Goal: Information Seeking & Learning: Learn about a topic

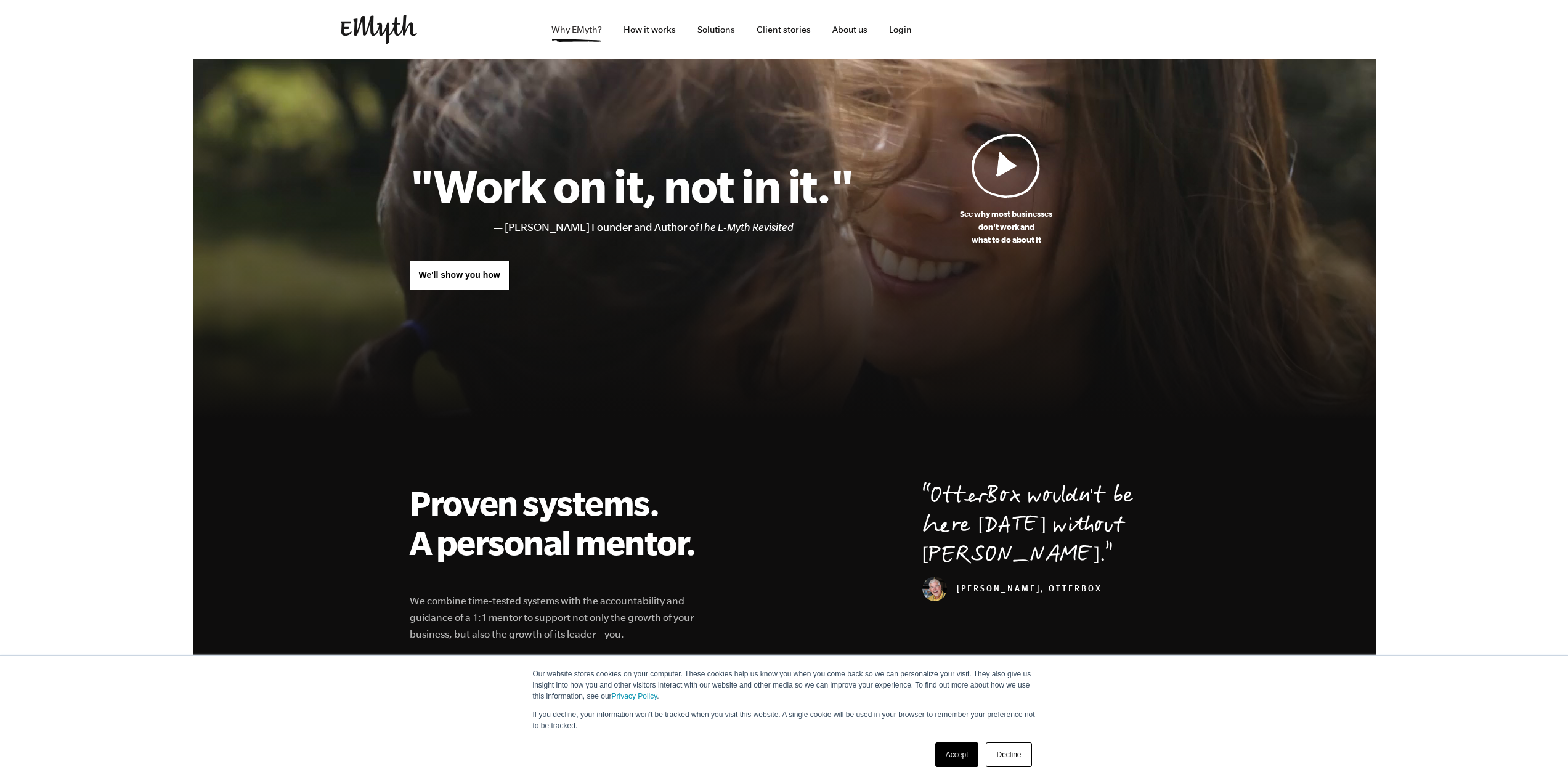
click at [570, 30] on link "Why EMyth?" at bounding box center [576, 30] width 70 height 59
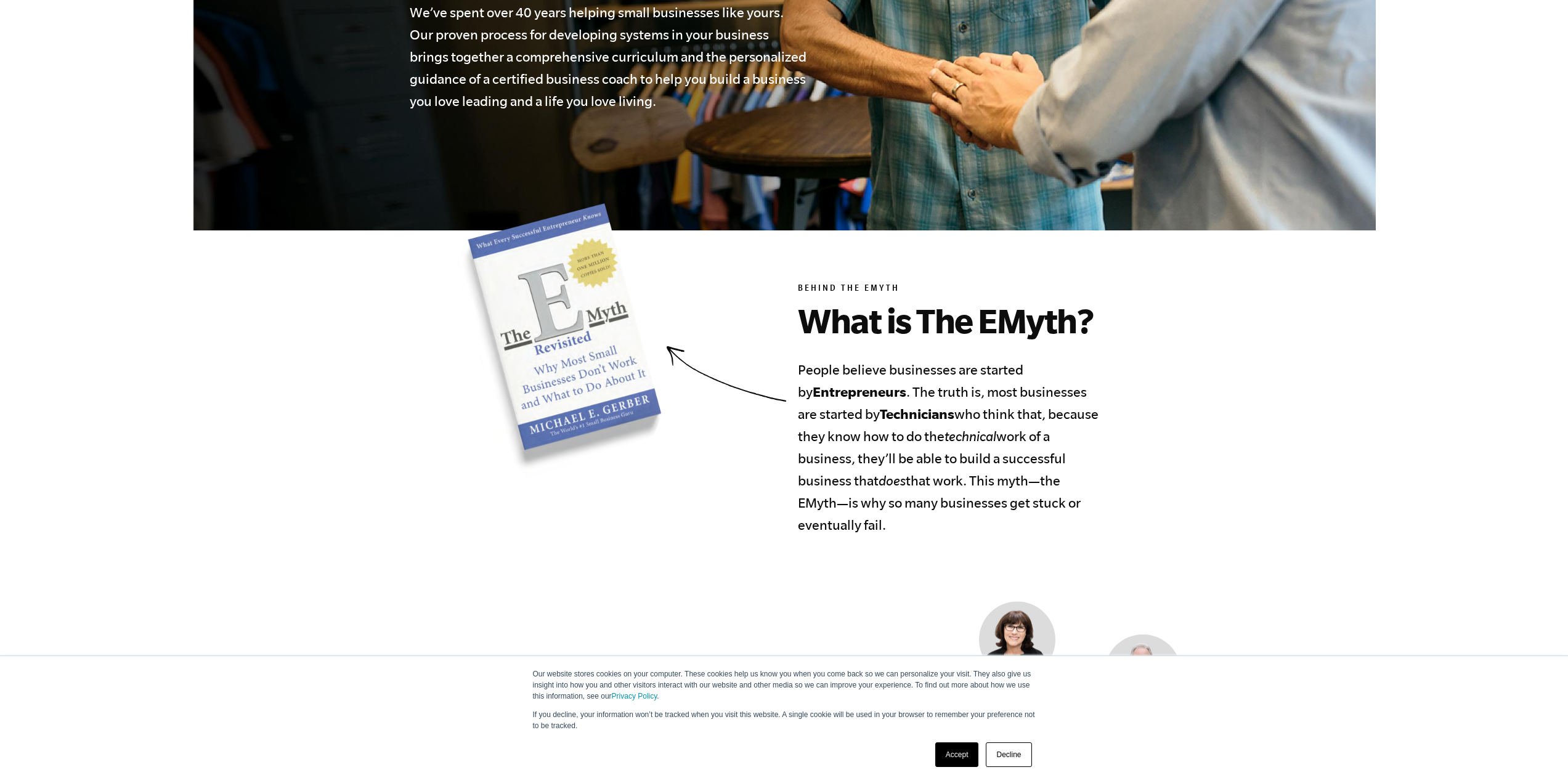
scroll to position [555, 0]
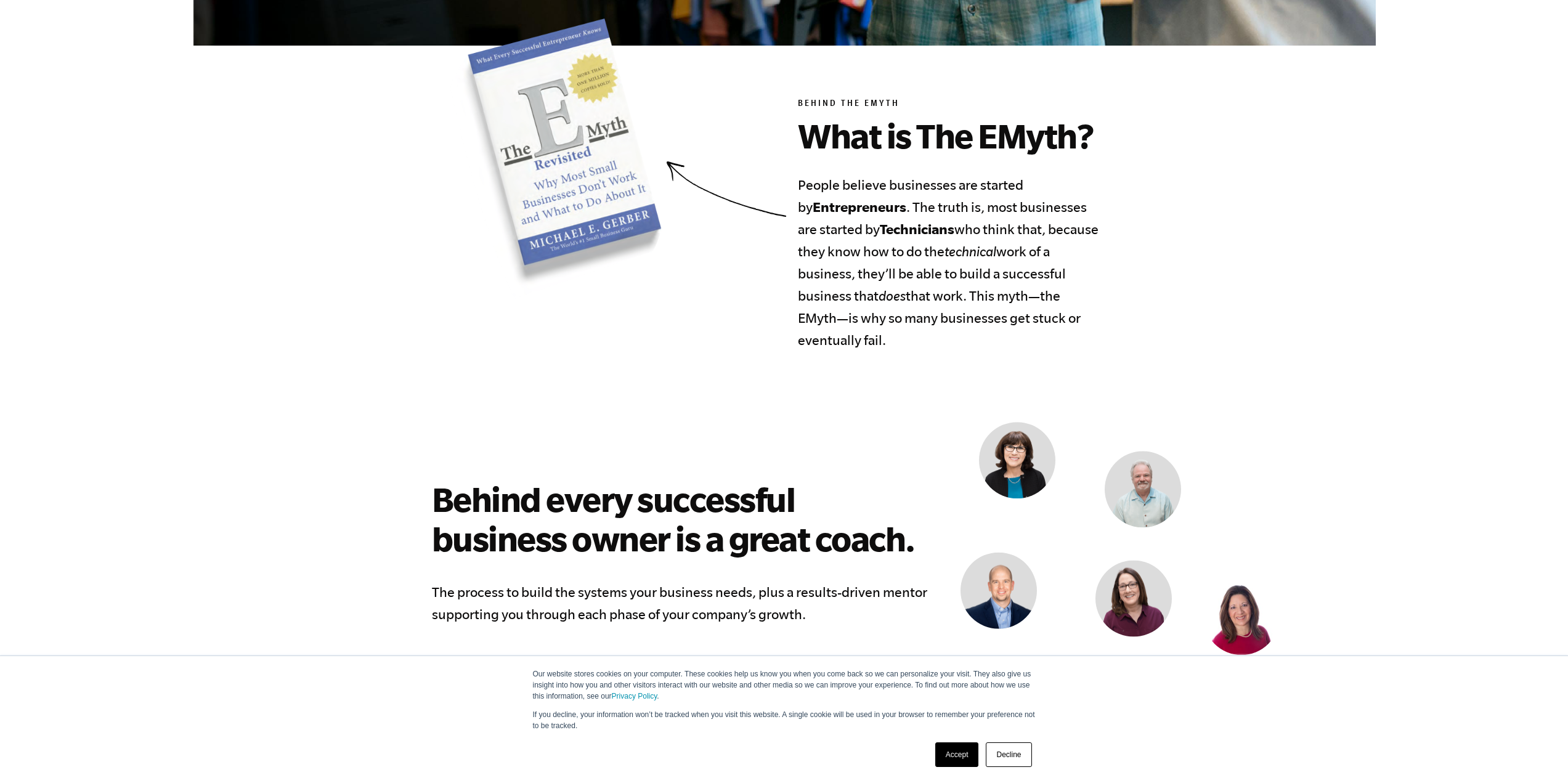
drag, startPoint x: 887, startPoint y: 186, endPoint x: 963, endPoint y: 339, distance: 170.8
click at [963, 339] on h4 "People believe businesses are started by Entrepreneurs . The truth is, most bus…" at bounding box center [948, 262] width 301 height 177
click at [948, 339] on h4 "People believe businesses are started by Entrepreneurs . The truth is, most bus…" at bounding box center [948, 262] width 301 height 177
drag, startPoint x: 931, startPoint y: 337, endPoint x: 795, endPoint y: 194, distance: 197.3
click at [795, 194] on section "Behind the EMyth What is The EMyth? People believe businesses are started by En…" at bounding box center [784, 185] width 749 height 333
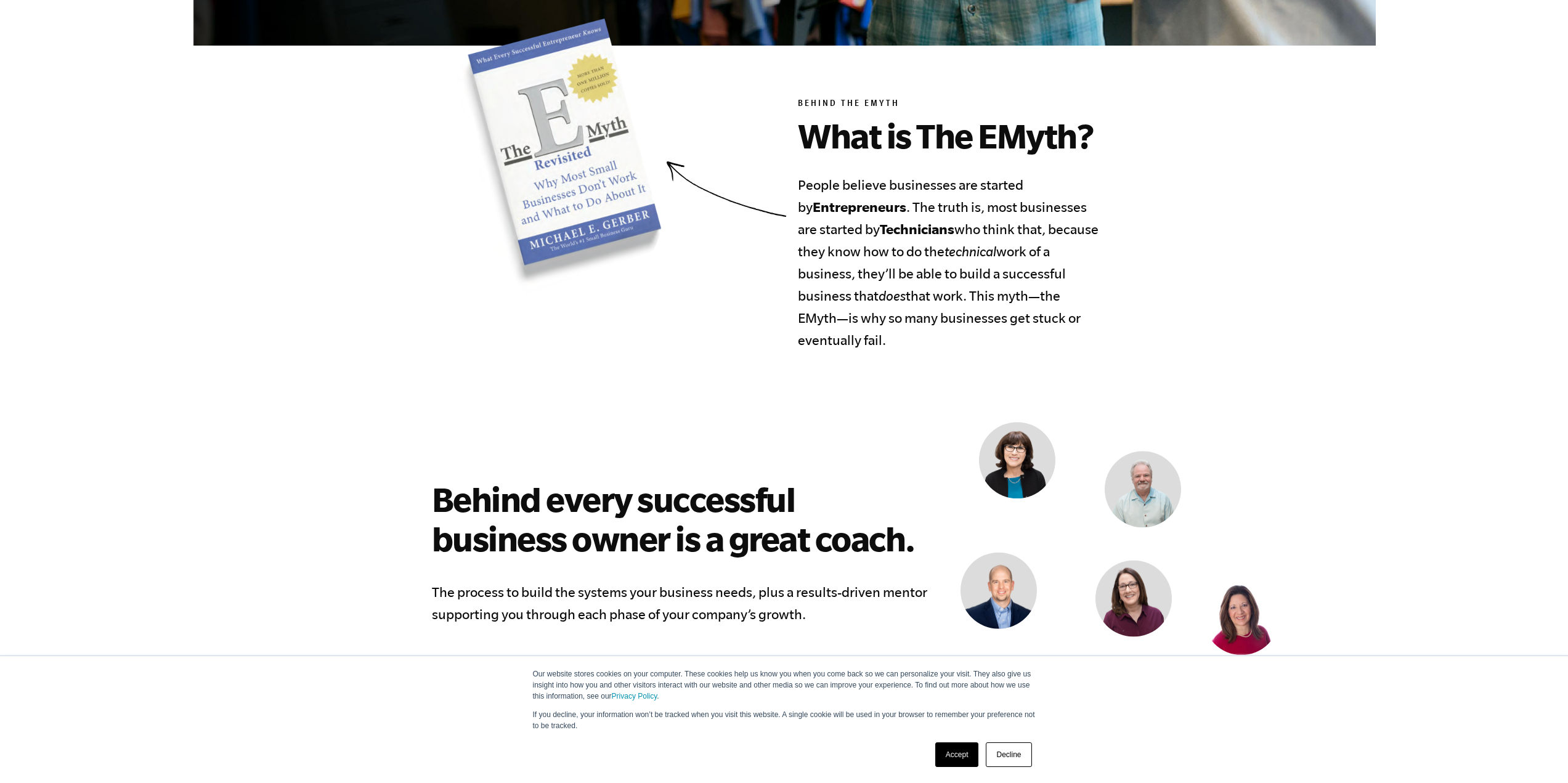
click at [795, 192] on section "Behind the EMyth What is The EMyth? People believe businesses are started by En…" at bounding box center [784, 185] width 749 height 333
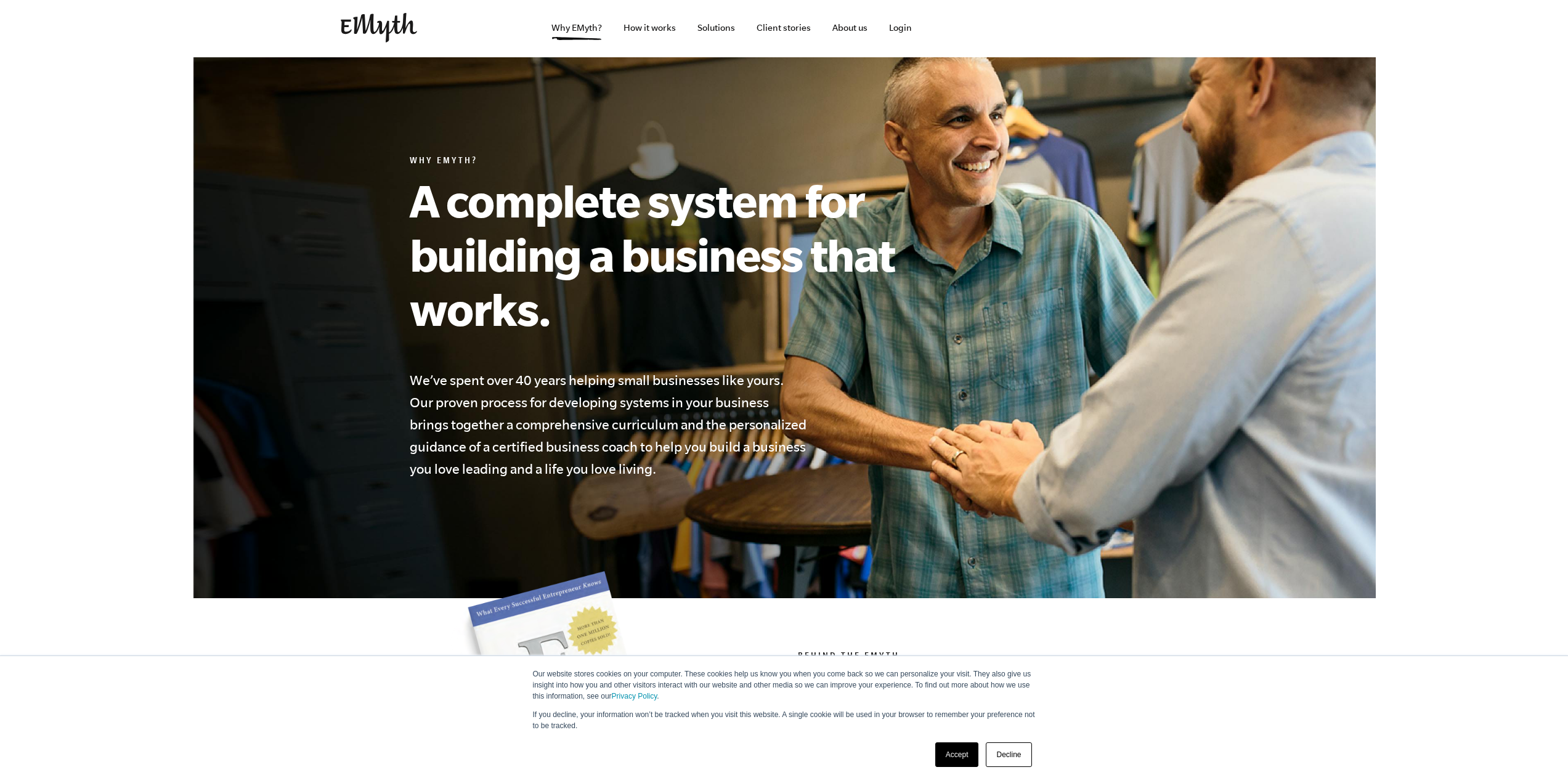
scroll to position [0, 0]
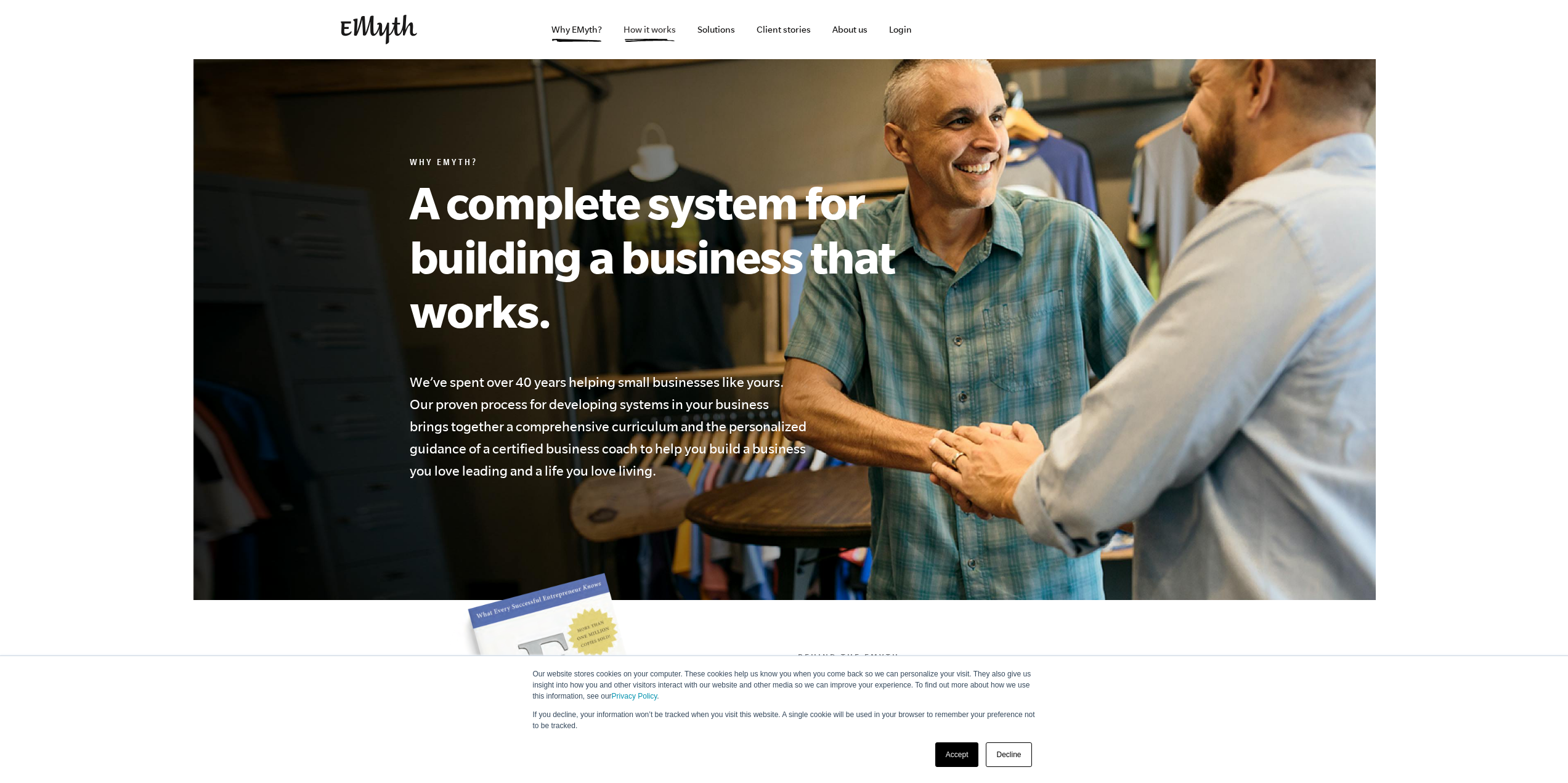
click at [660, 28] on link "How it works" at bounding box center [650, 30] width 72 height 59
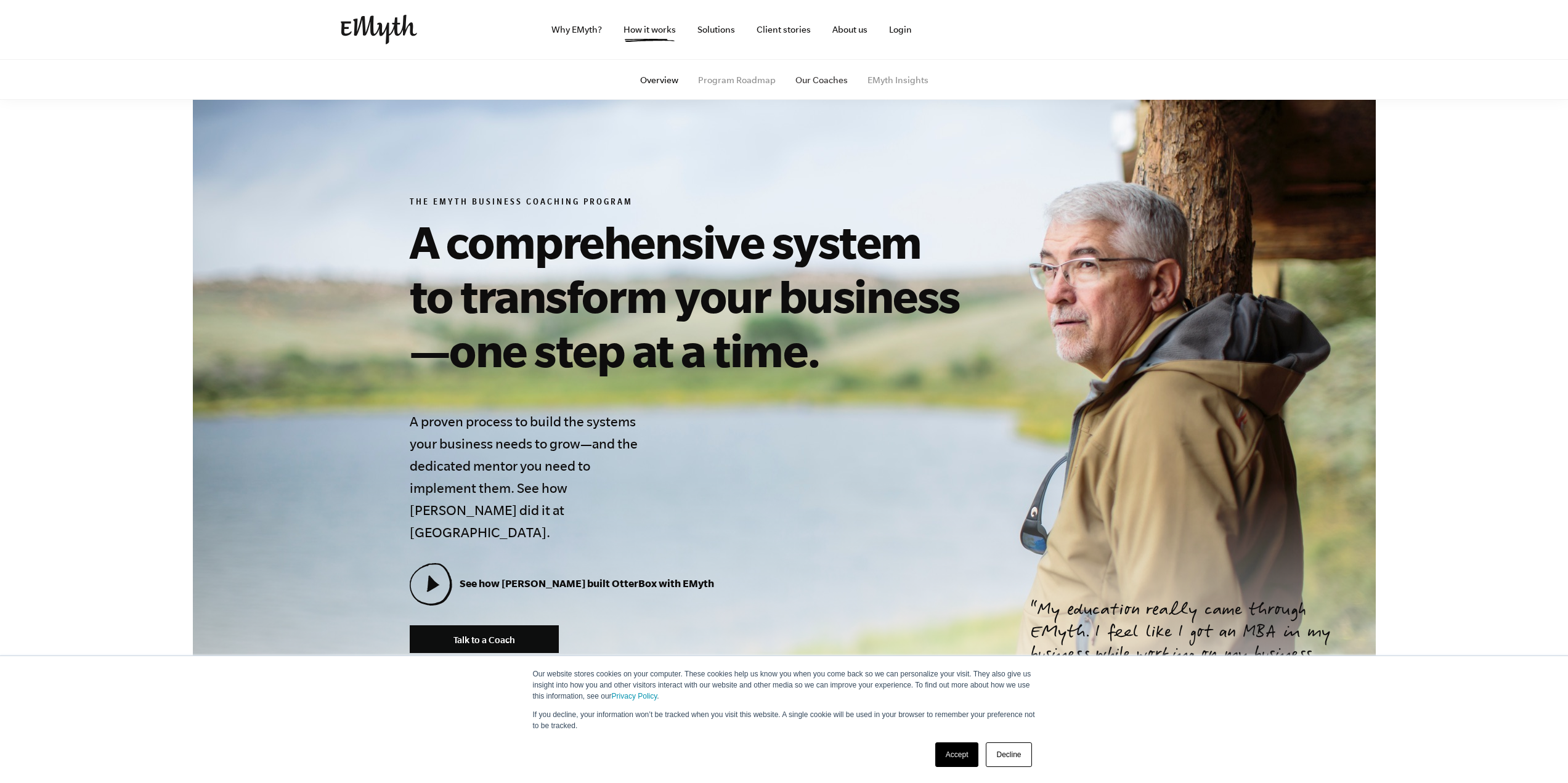
click at [814, 84] on link "Our Coaches" at bounding box center [821, 80] width 52 height 10
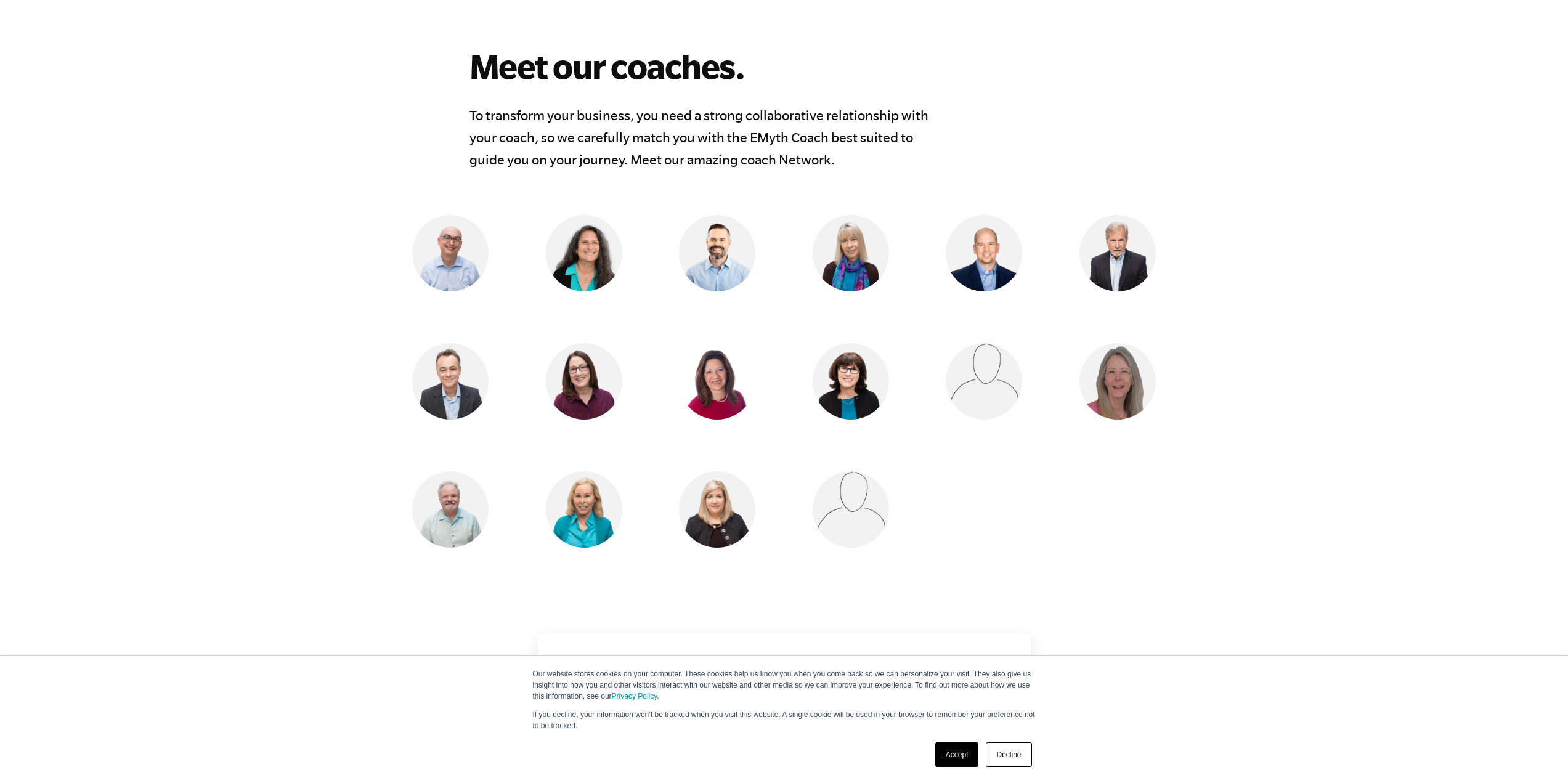
scroll to position [924, 0]
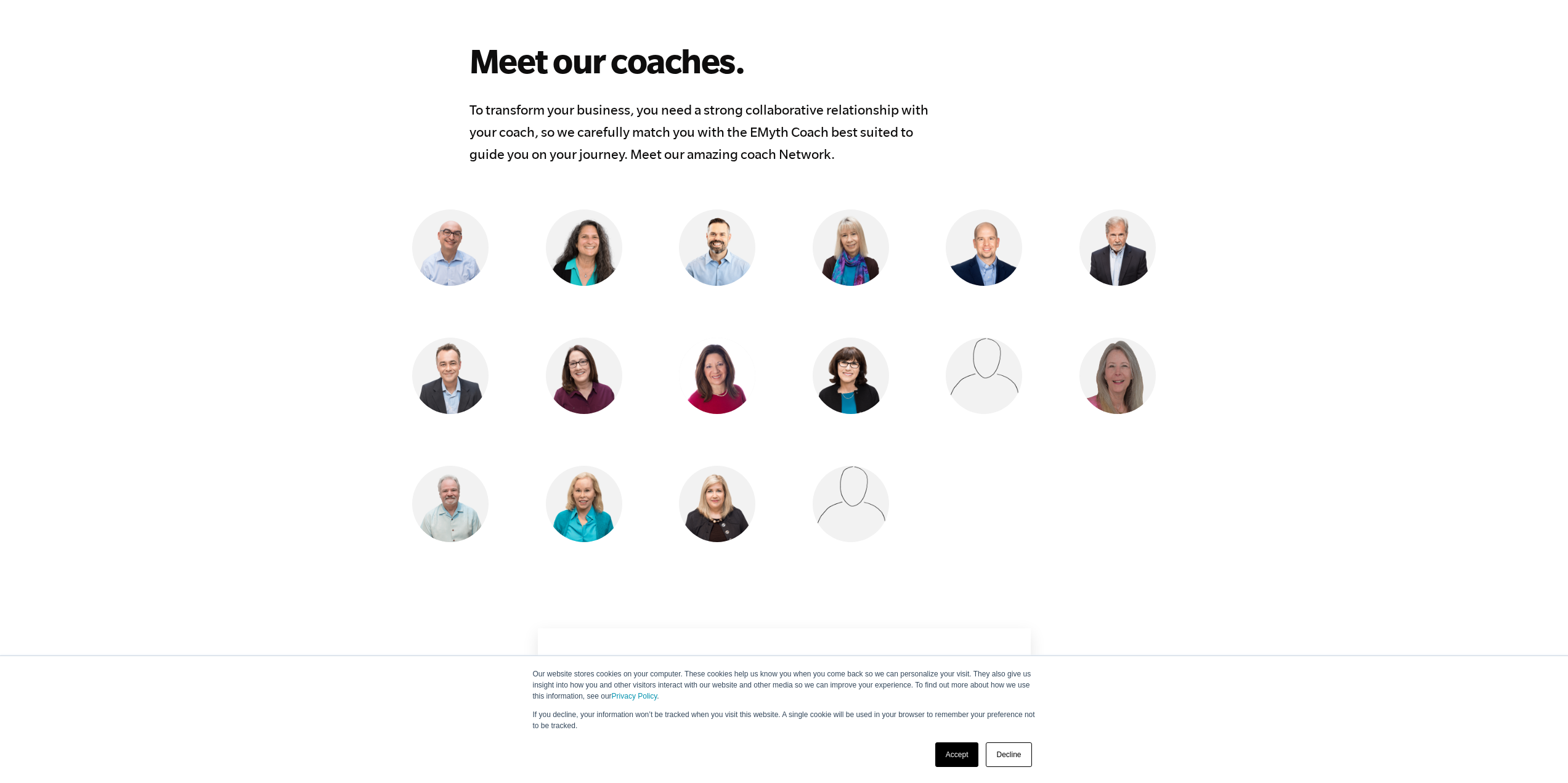
click at [964, 757] on link "Accept" at bounding box center [957, 755] width 44 height 24
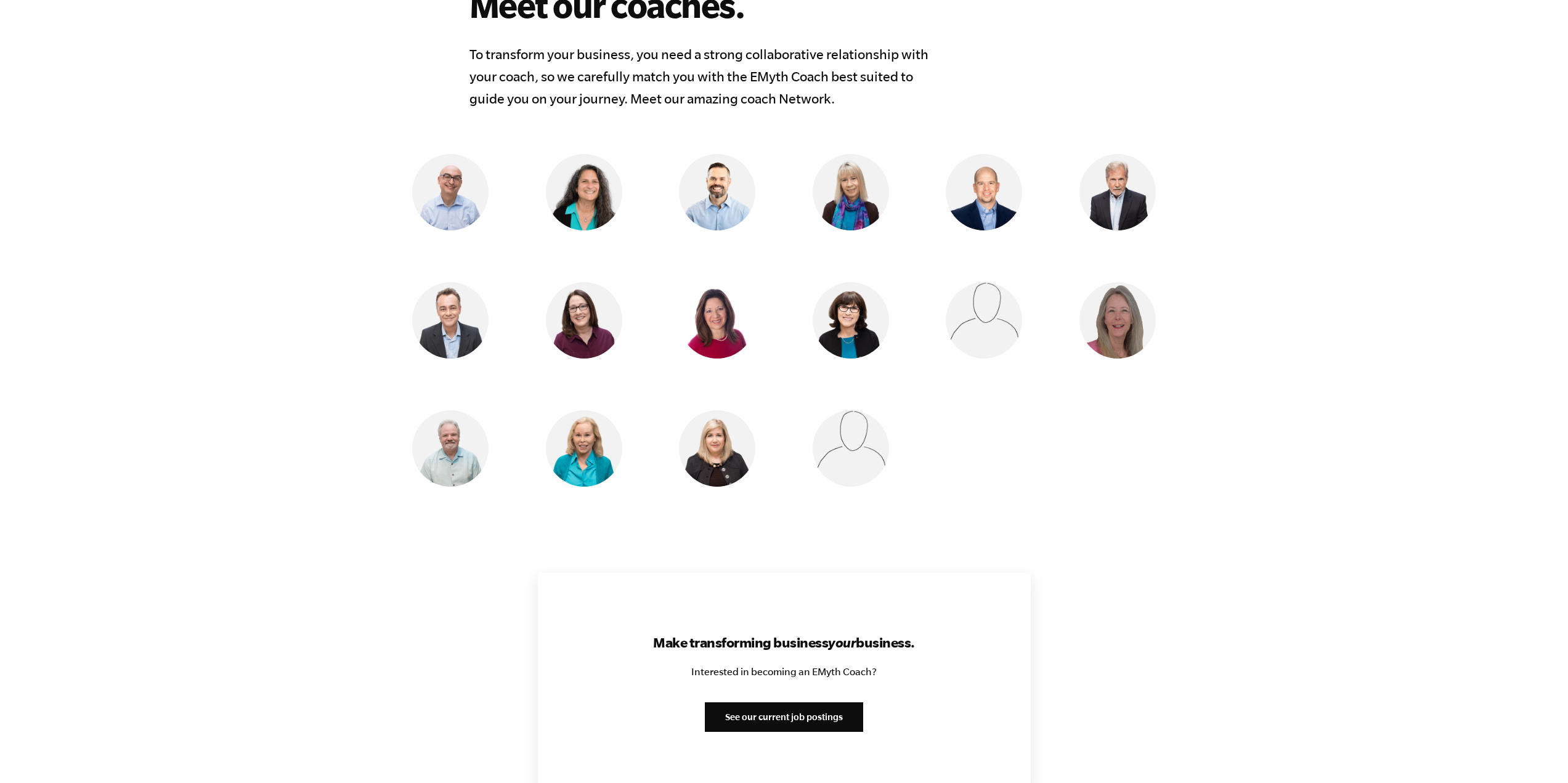
scroll to position [986, 0]
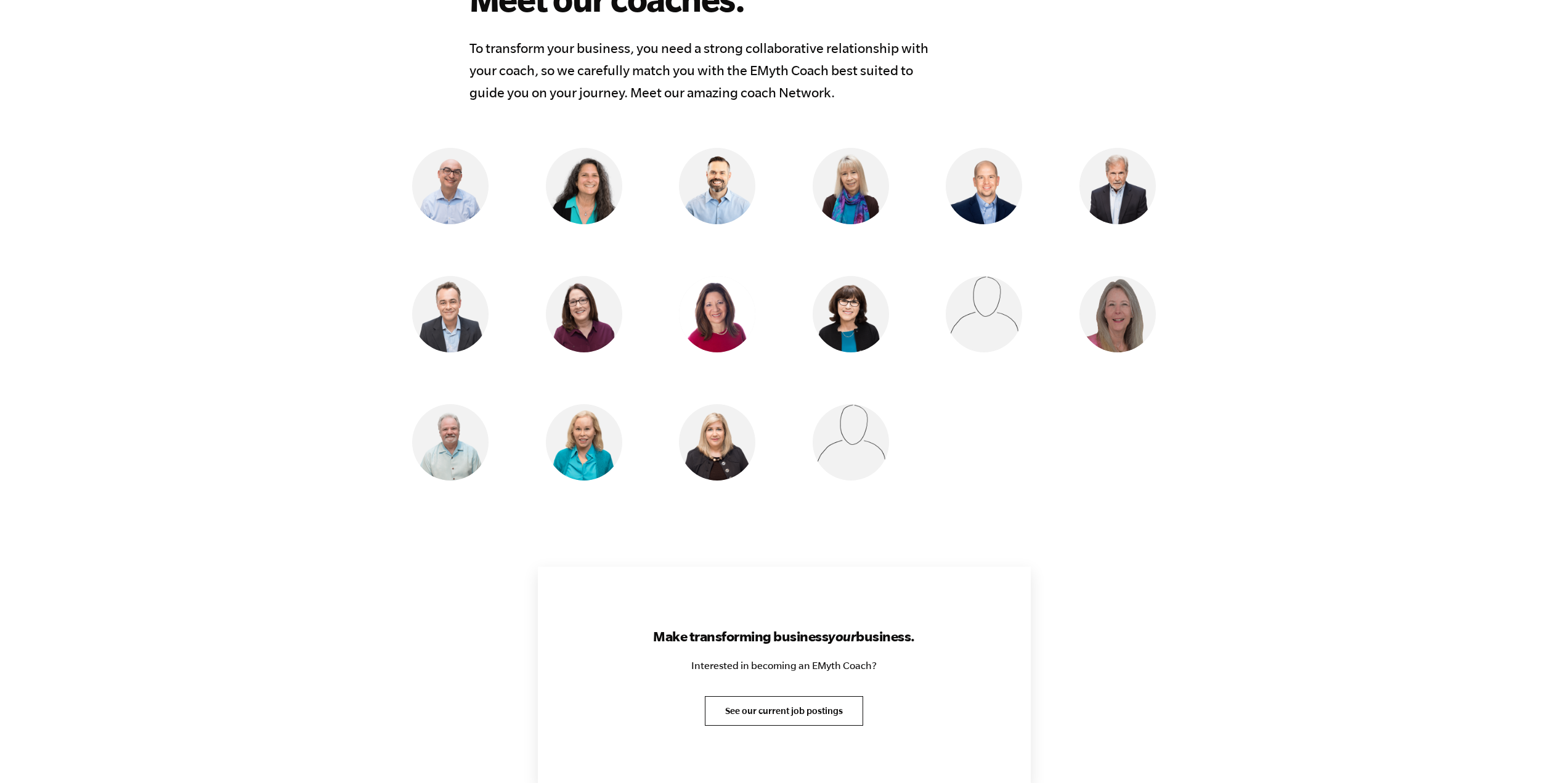
click at [770, 706] on link "See our current job postings" at bounding box center [784, 711] width 158 height 30
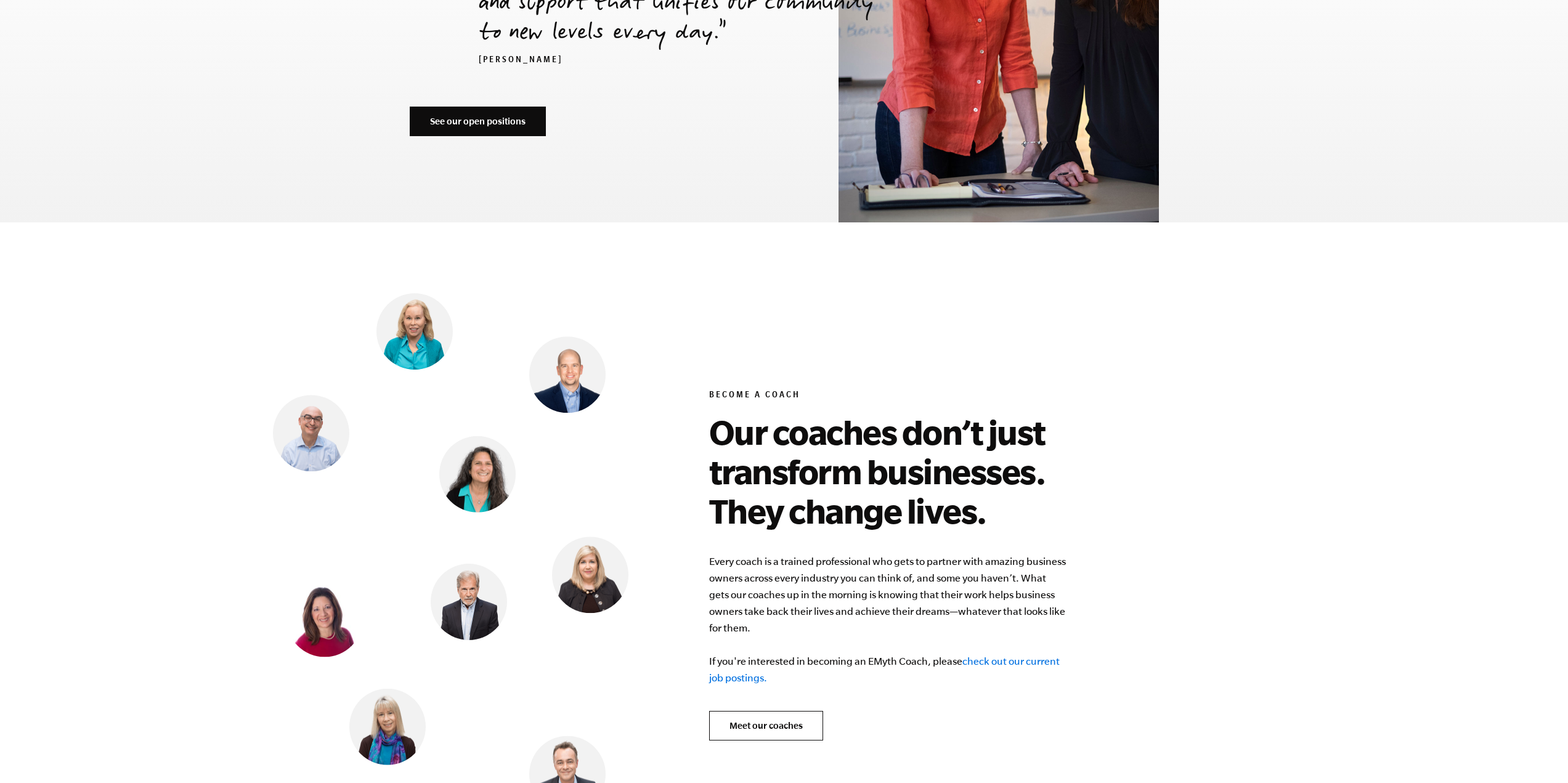
scroll to position [4735, 0]
